Goal: Check status: Check status

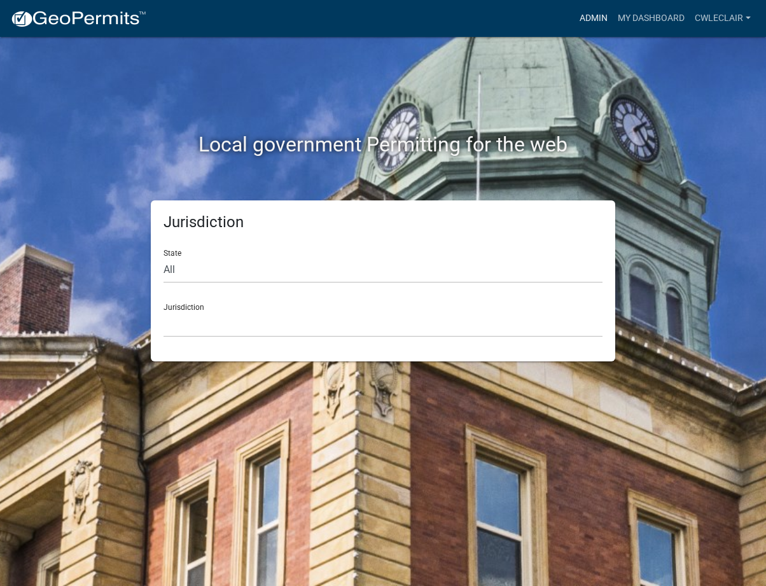
click at [602, 20] on link "Admin" at bounding box center [593, 18] width 38 height 24
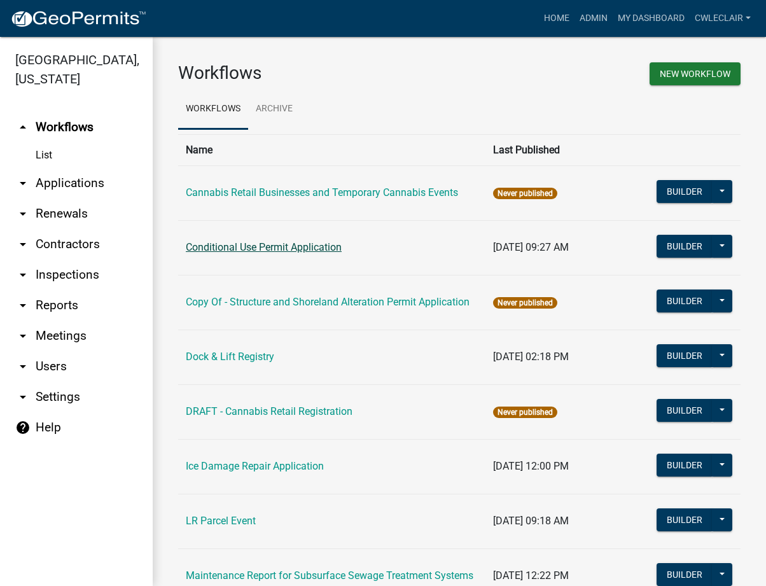
click at [274, 249] on link "Conditional Use Permit Application" at bounding box center [264, 247] width 156 height 12
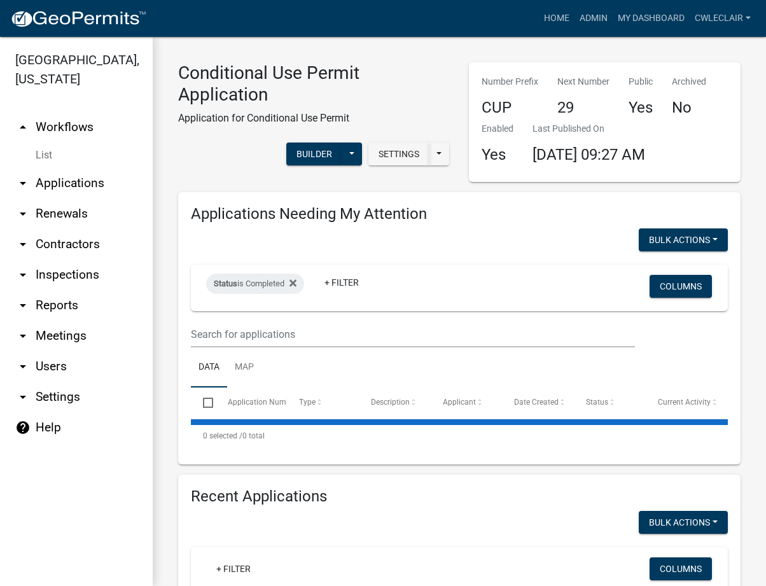
select select "3: 100"
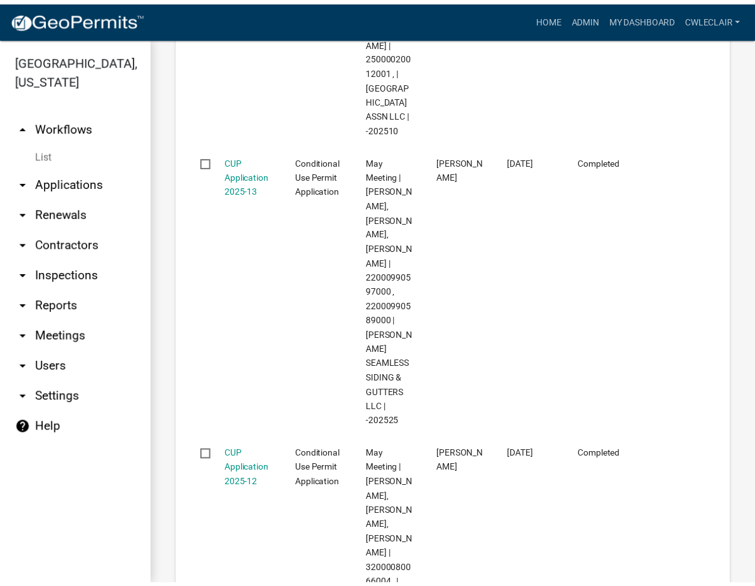
scroll to position [4061, 0]
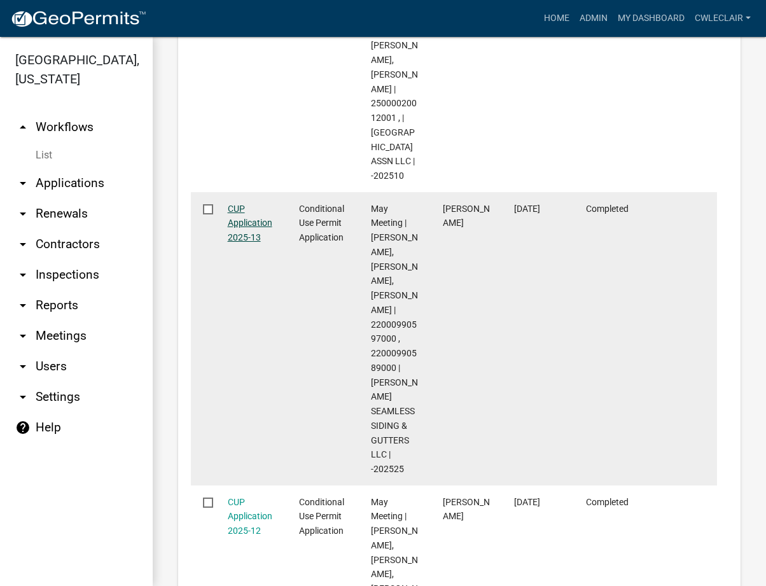
click at [251, 243] on link "CUP Application 2025-13" at bounding box center [250, 223] width 45 height 39
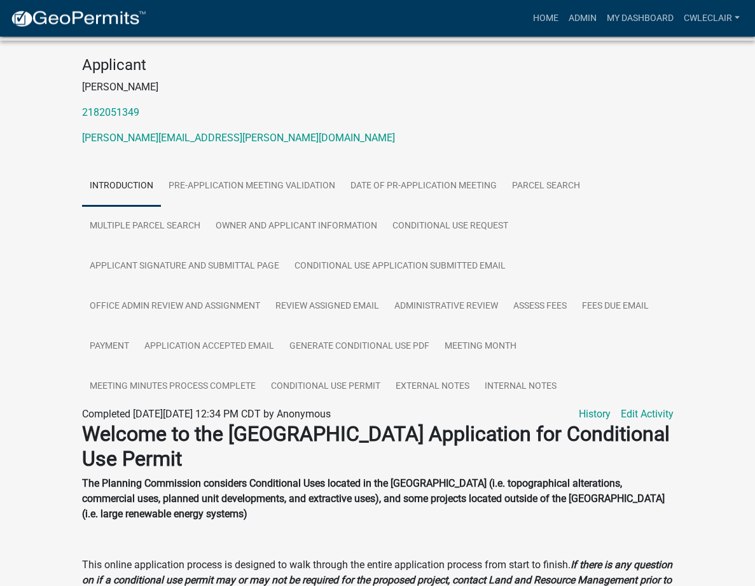
scroll to position [195, 0]
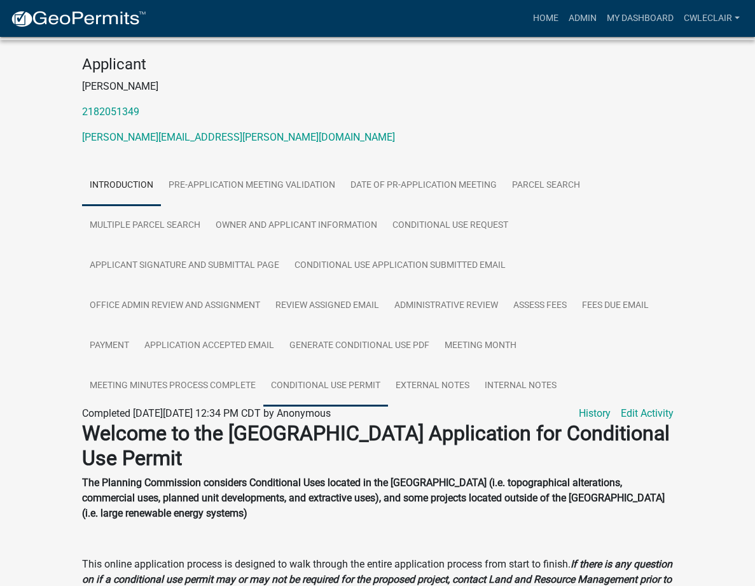
click at [263, 366] on link "Conditional Use Permit" at bounding box center [325, 386] width 125 height 41
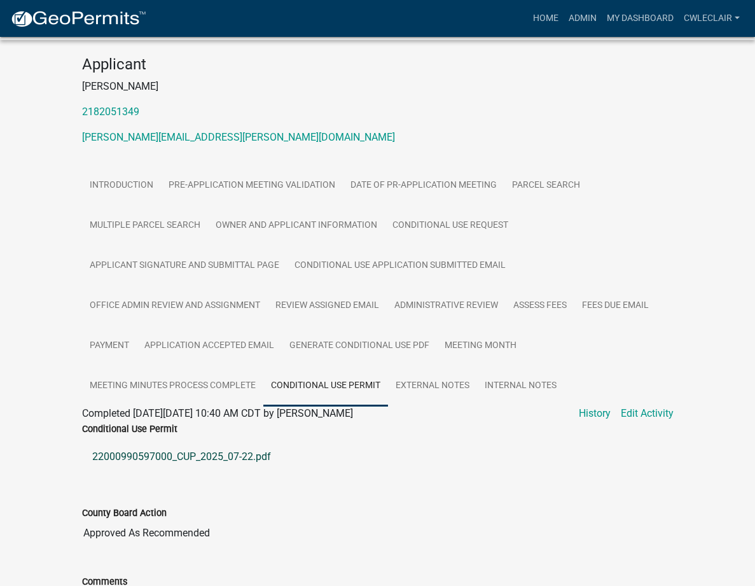
click at [149, 441] on link "22000990597000_CUP_2025_07-22.pdf" at bounding box center [378, 456] width 592 height 31
click at [82, 165] on link "Introduction" at bounding box center [121, 185] width 79 height 41
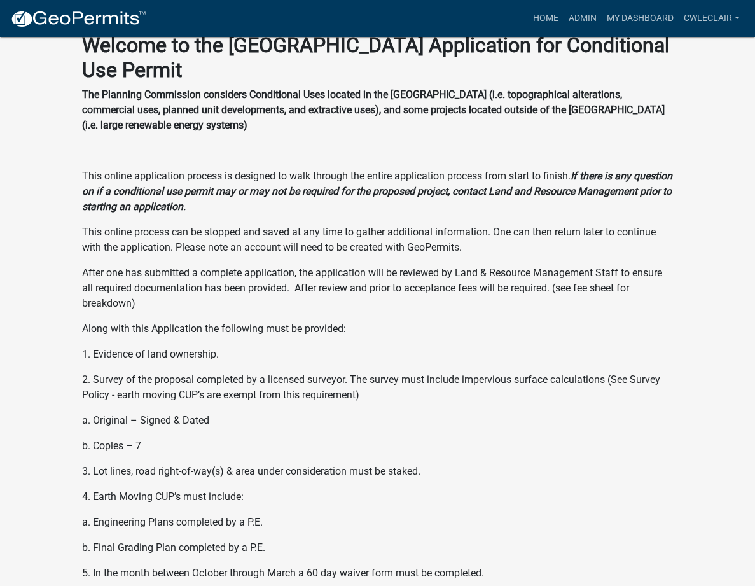
scroll to position [128, 0]
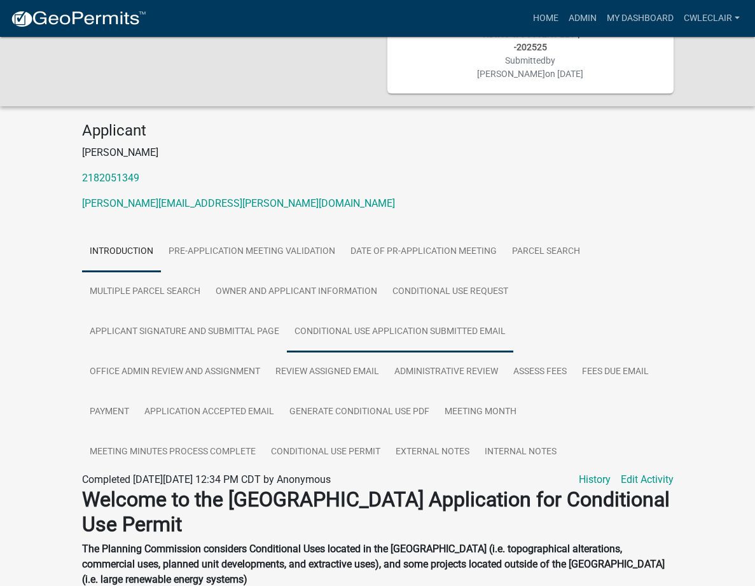
click at [287, 312] on link "Conditional Use Application Submitted Email" at bounding box center [400, 332] width 226 height 41
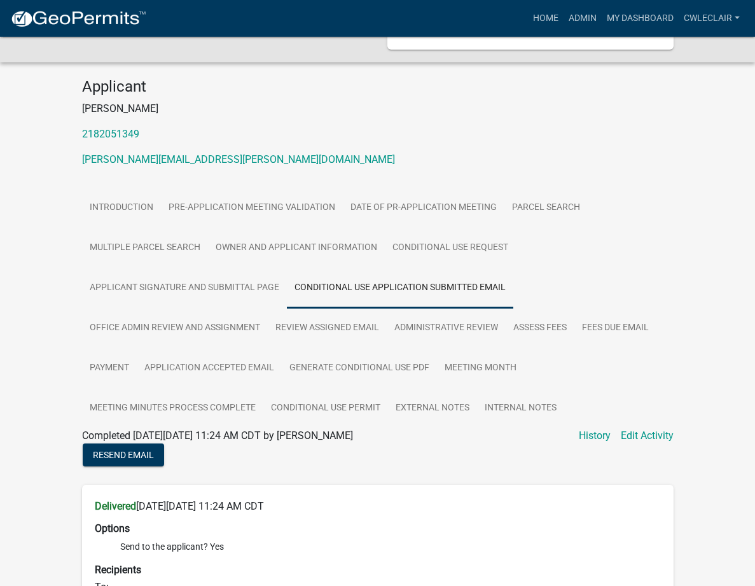
scroll to position [193, 0]
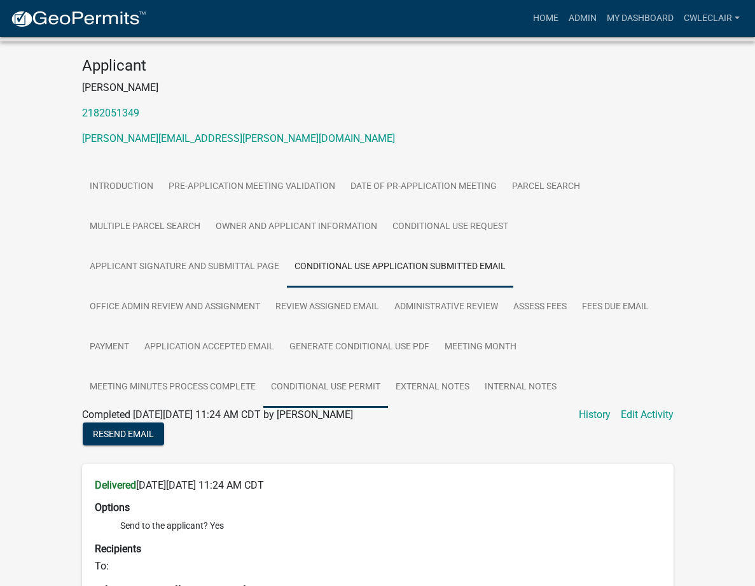
click at [296, 367] on link "Conditional Use Permit" at bounding box center [325, 387] width 125 height 41
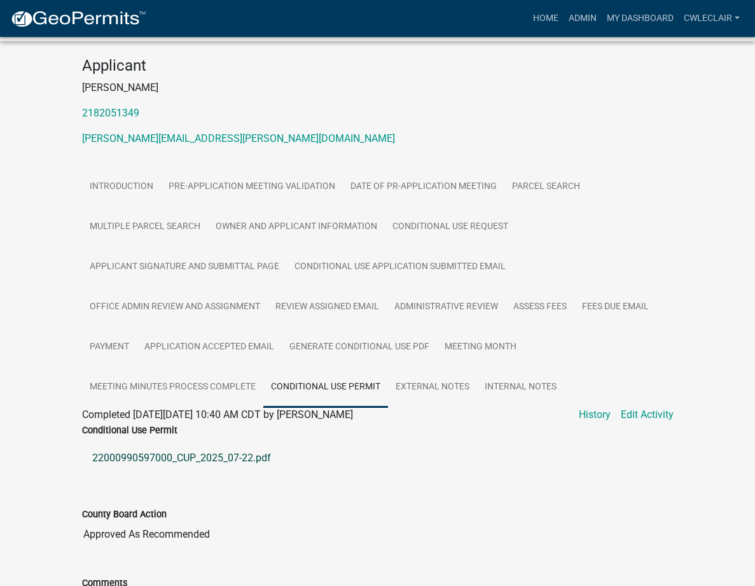
click at [139, 443] on link "22000990597000_CUP_2025_07-22.pdf" at bounding box center [378, 458] width 592 height 31
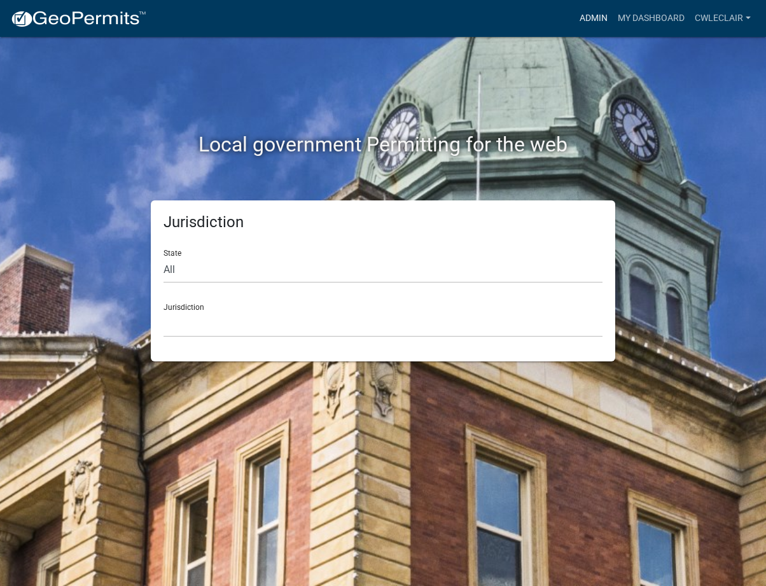
click at [597, 20] on link "Admin" at bounding box center [593, 18] width 38 height 24
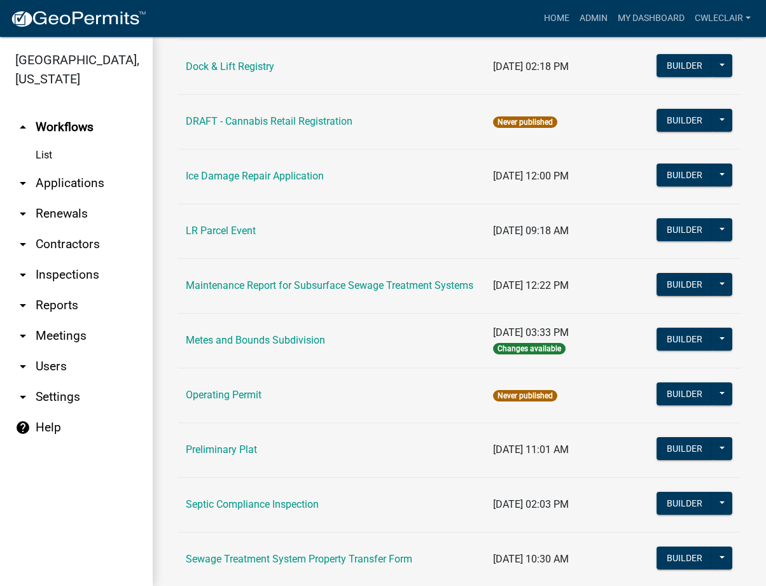
scroll to position [363, 0]
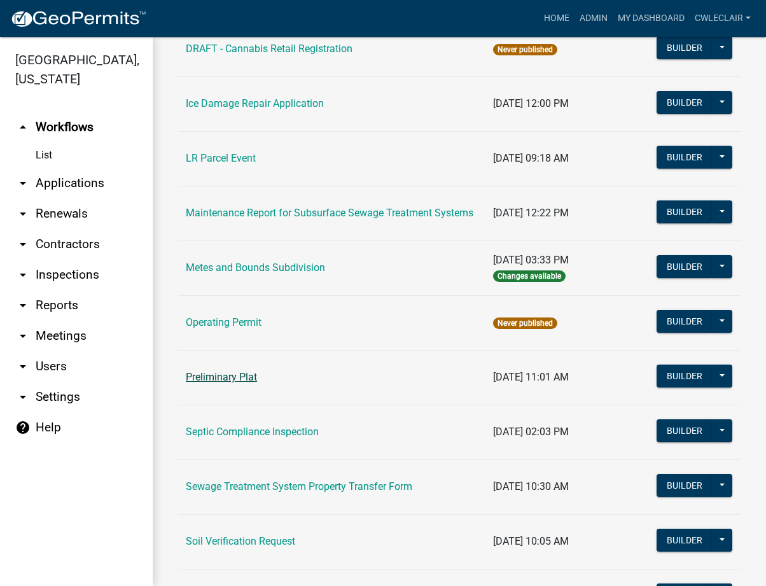
click at [223, 378] on link "Preliminary Plat" at bounding box center [221, 377] width 71 height 12
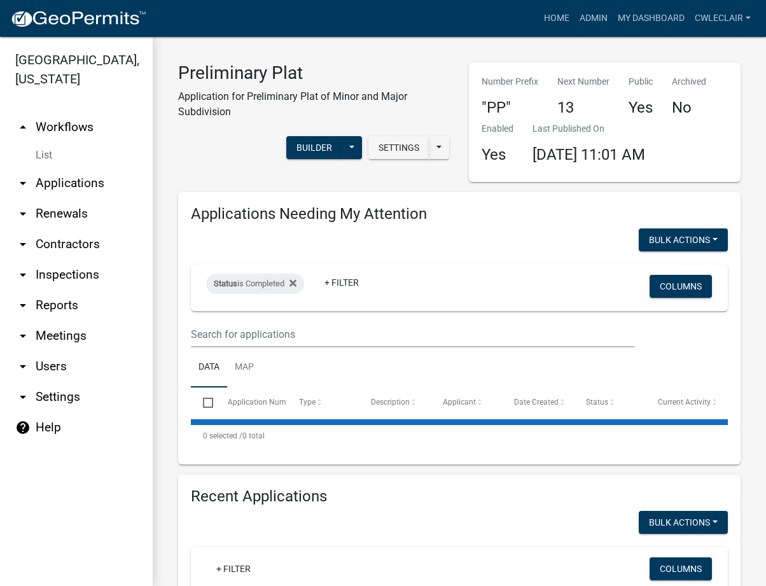
select select "3: 100"
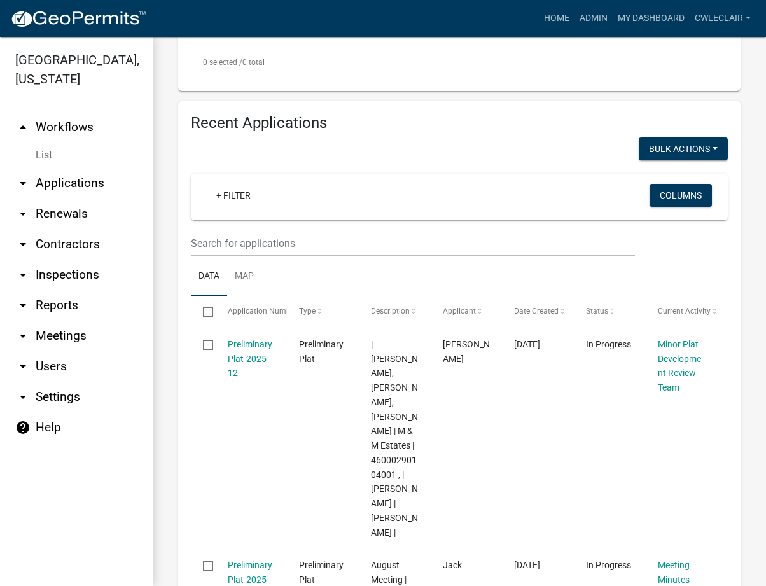
scroll to position [435, 0]
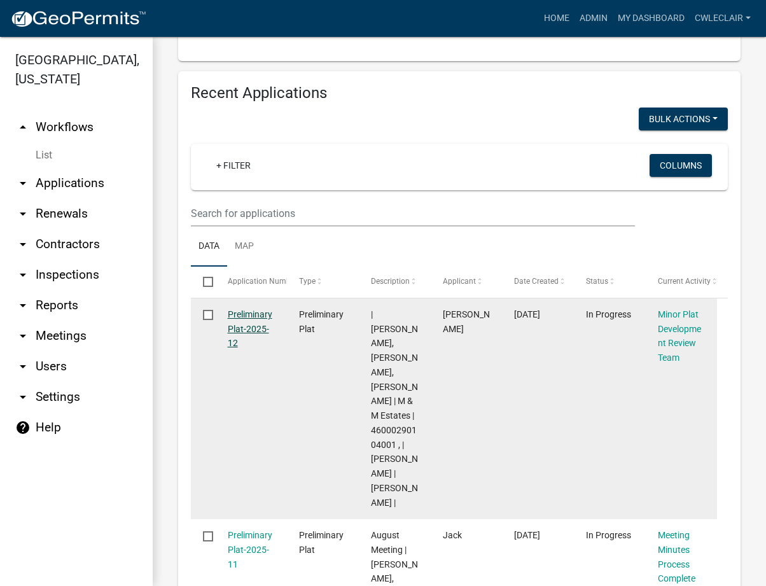
click at [249, 313] on link "Preliminary Plat-2025-12" at bounding box center [250, 328] width 45 height 39
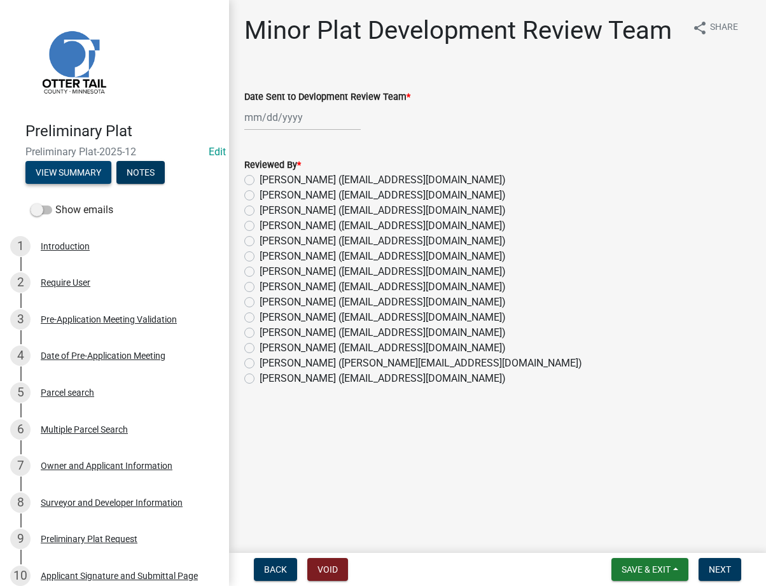
click at [55, 175] on button "View Summary" at bounding box center [68, 172] width 86 height 23
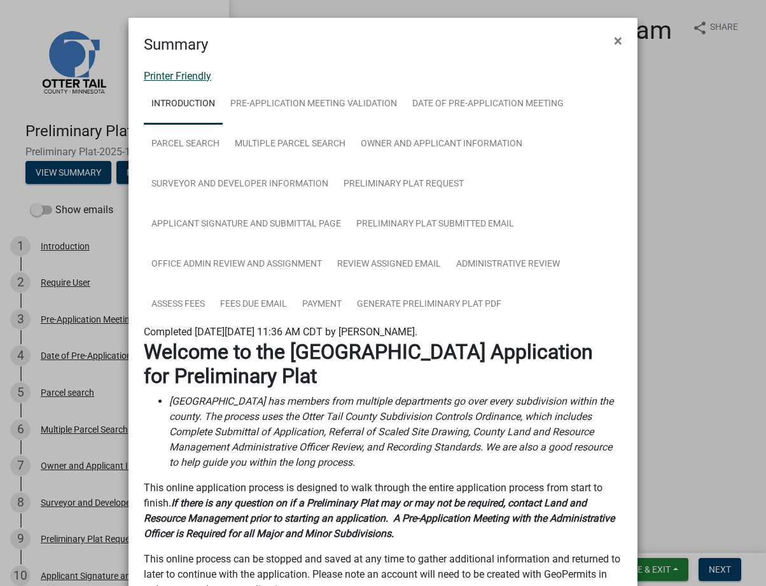
click at [158, 79] on link "Printer Friendly" at bounding box center [177, 76] width 67 height 12
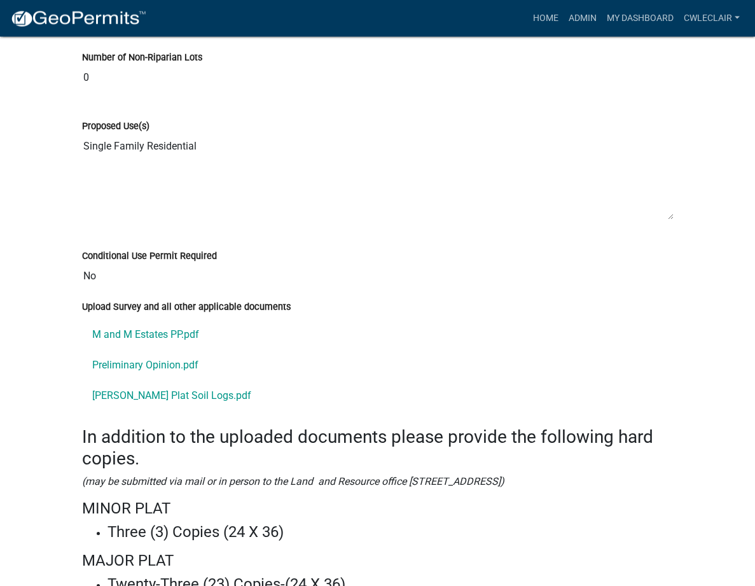
scroll to position [5125, 0]
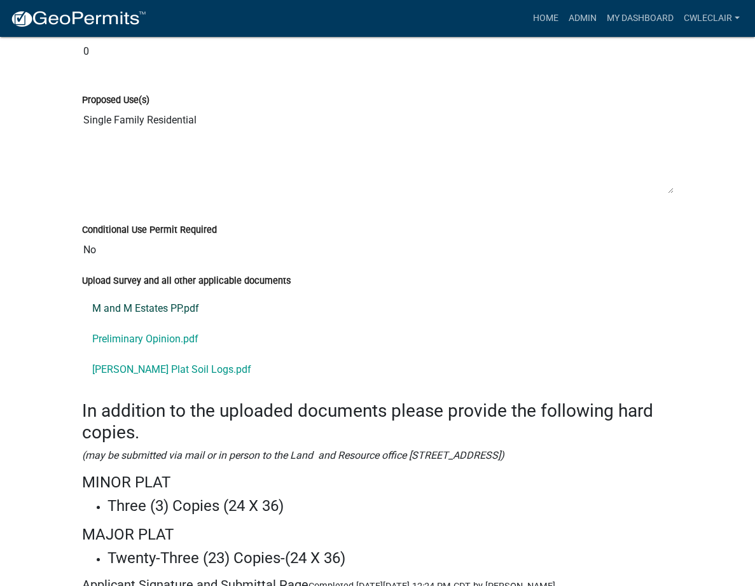
click at [82, 293] on link "M and M Estates PP.pdf" at bounding box center [378, 308] width 592 height 31
click at [93, 324] on link "Preliminary Opinion.pdf" at bounding box center [378, 339] width 592 height 31
click at [92, 354] on link "[PERSON_NAME] Plat Soil Logs.pdf" at bounding box center [378, 369] width 592 height 31
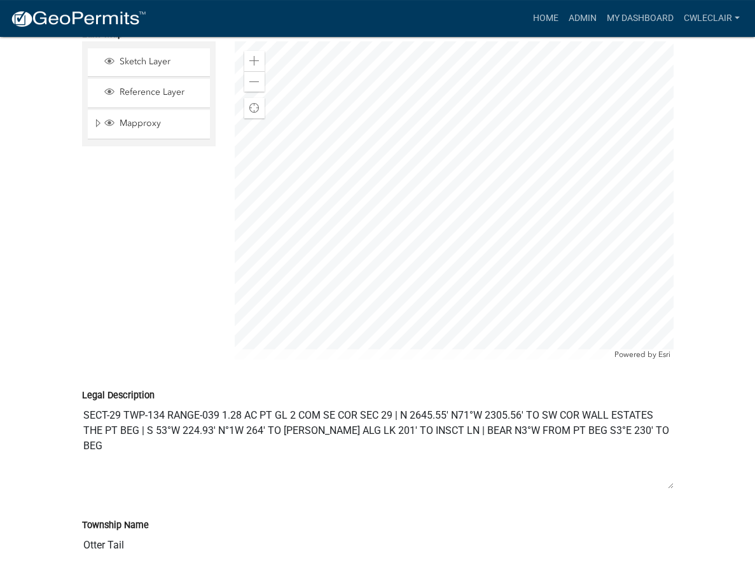
scroll to position [3179, 0]
